Goal: Check status: Check status

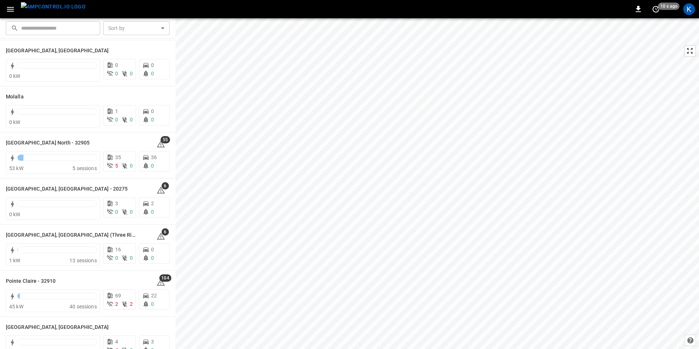
scroll to position [622, 0]
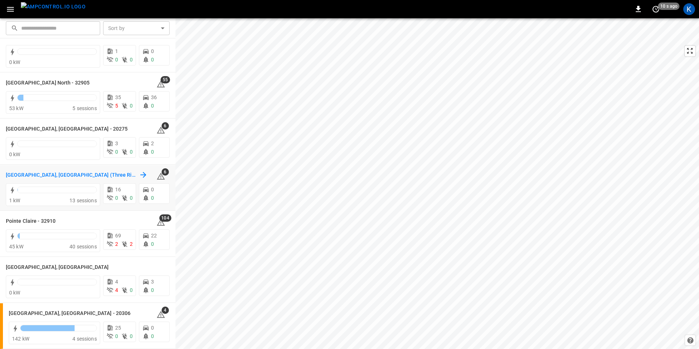
click at [44, 172] on h6 "Pittsburgh, PA (Three Rivers)" at bounding box center [72, 175] width 132 height 8
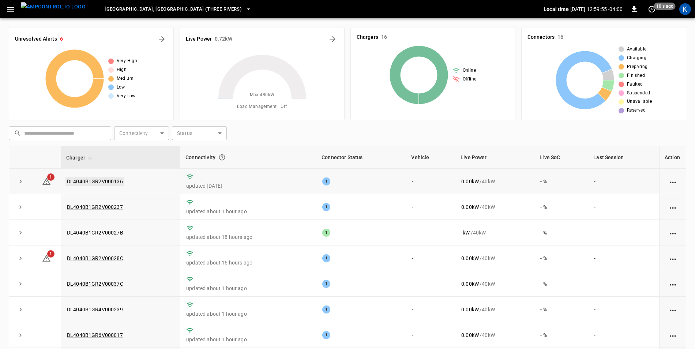
click at [105, 181] on link "DL4040B1GR2V000136" at bounding box center [94, 181] width 59 height 9
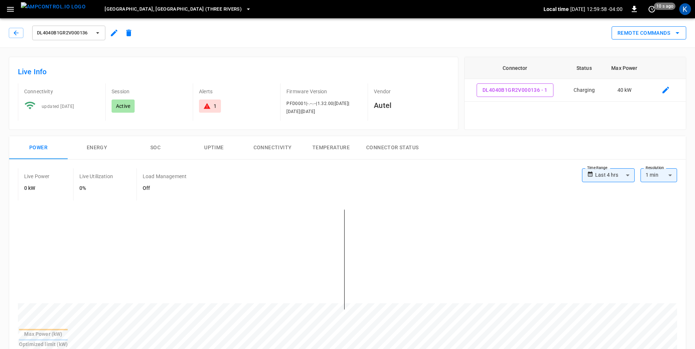
click at [680, 33] on icon "remote commands options" at bounding box center [677, 33] width 9 height 9
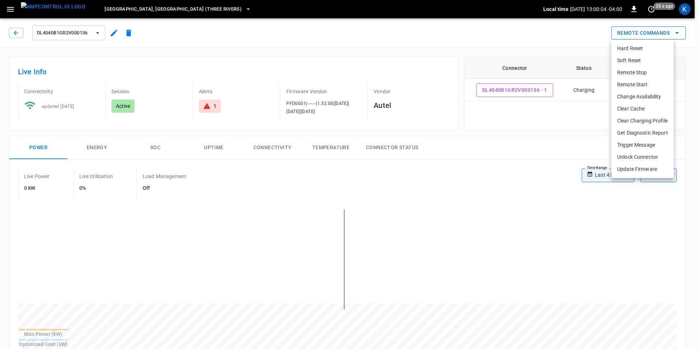
click at [680, 33] on div at bounding box center [349, 174] width 699 height 349
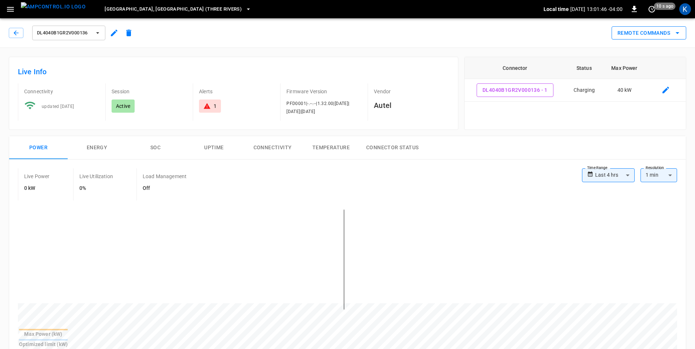
click at [682, 33] on icon "remote commands options" at bounding box center [677, 33] width 9 height 9
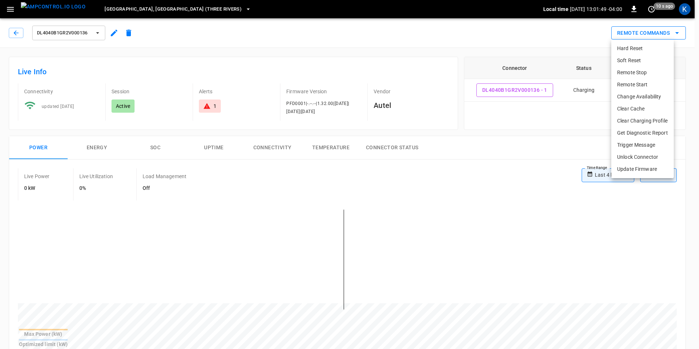
click at [682, 33] on div at bounding box center [349, 174] width 699 height 349
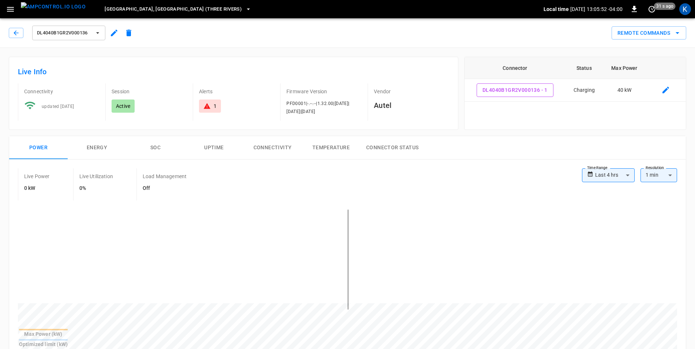
click at [10, 9] on icon "button" at bounding box center [10, 9] width 7 height 5
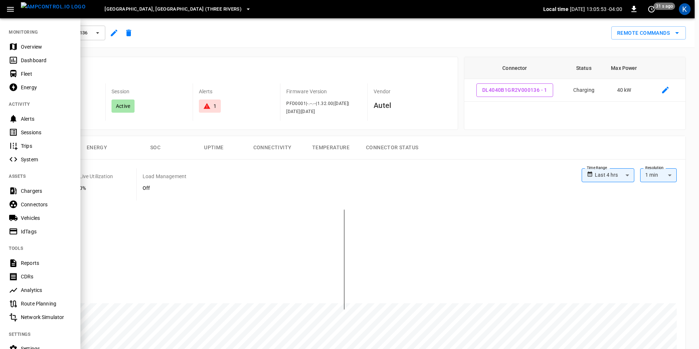
click at [30, 45] on div "Overview" at bounding box center [46, 46] width 51 height 7
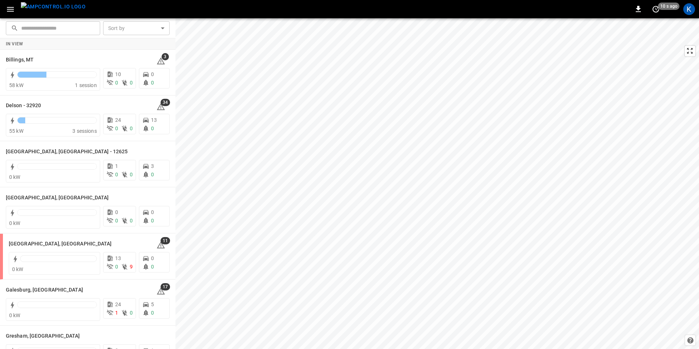
click at [60, 6] on img "menu" at bounding box center [53, 6] width 65 height 9
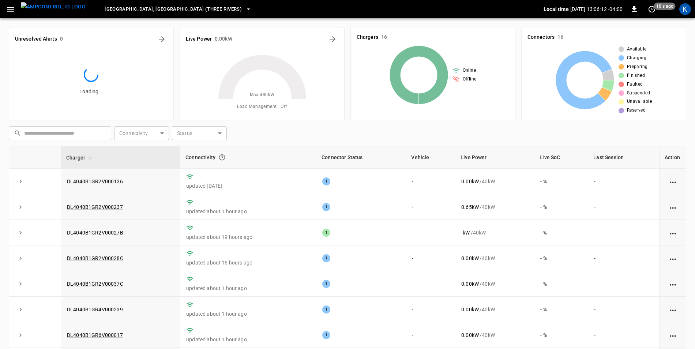
click at [13, 10] on icon "button" at bounding box center [10, 9] width 9 height 9
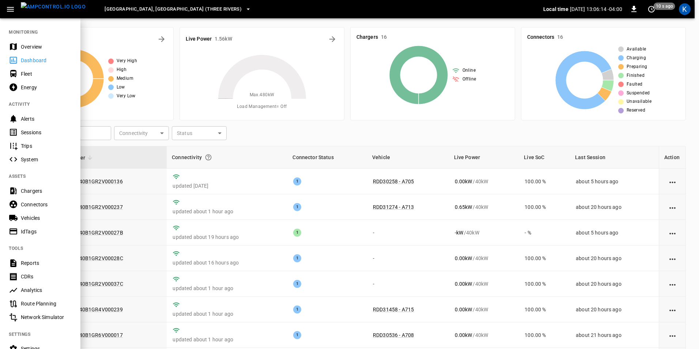
click at [27, 46] on div "Overview" at bounding box center [46, 46] width 51 height 7
